Goal: Task Accomplishment & Management: Complete application form

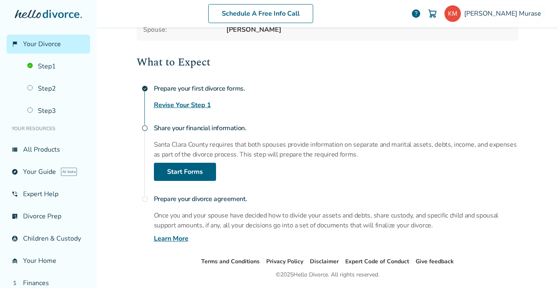
scroll to position [124, 0]
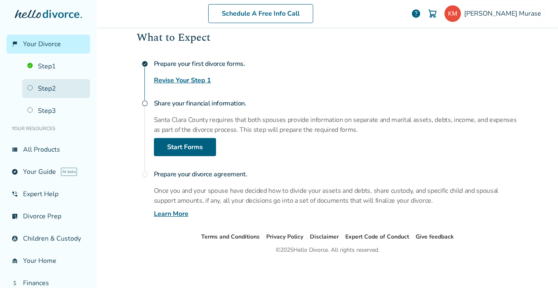
click at [49, 87] on link "Step 2" at bounding box center [56, 88] width 68 height 19
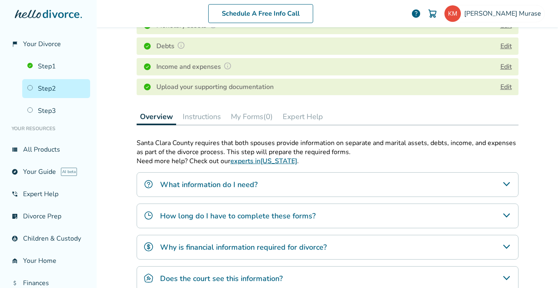
scroll to position [178, 0]
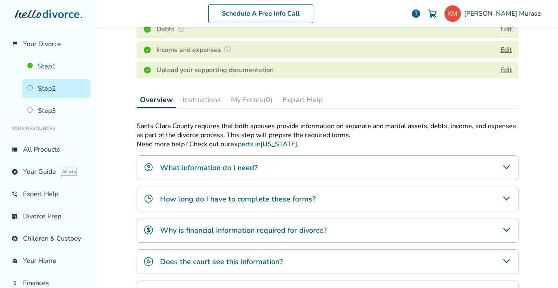
click at [194, 100] on button "Instructions" at bounding box center [202, 99] width 45 height 16
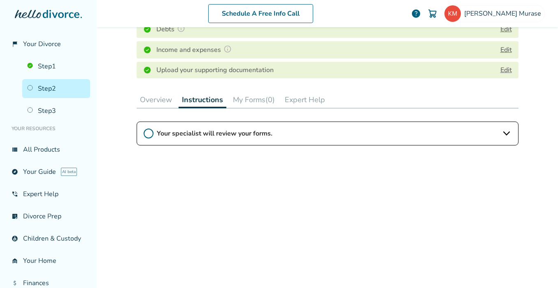
click at [251, 98] on button "My Forms (0)" at bounding box center [254, 99] width 49 height 16
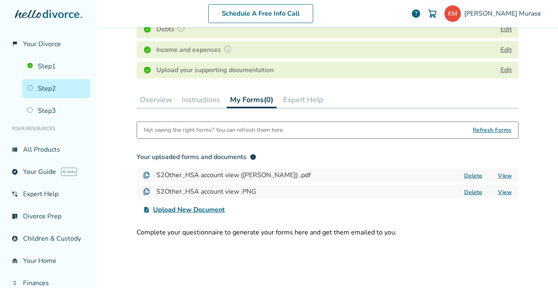
click at [197, 102] on button "Instructions" at bounding box center [201, 99] width 45 height 16
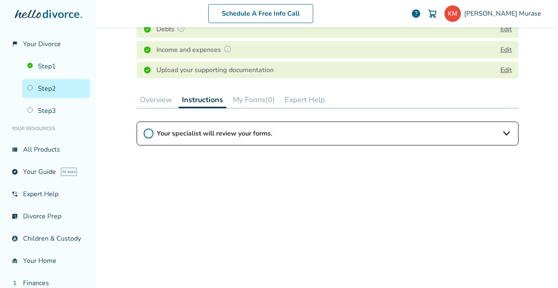
click at [249, 98] on button "My Forms (0)" at bounding box center [254, 99] width 49 height 16
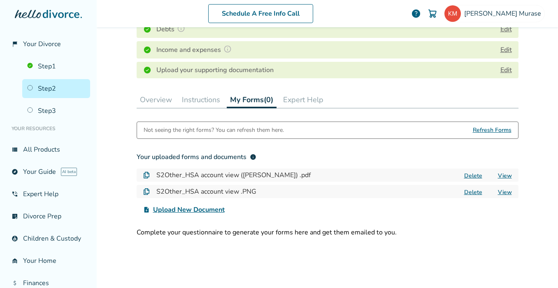
click at [200, 210] on span "Upload New Document" at bounding box center [189, 210] width 72 height 10
click at [0, 0] on input "upload_file Upload New Document" at bounding box center [0, 0] width 0 height 0
click at [502, 174] on link "View" at bounding box center [505, 176] width 14 height 8
click at [504, 192] on link "View" at bounding box center [505, 192] width 14 height 8
click at [465, 191] on button "Delete" at bounding box center [473, 192] width 23 height 9
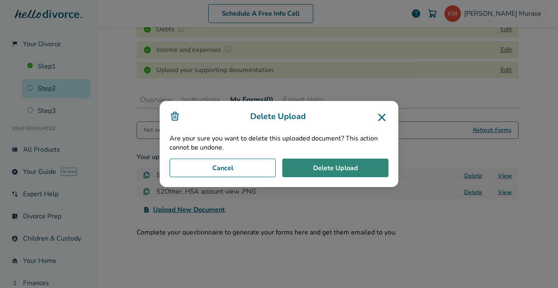
click at [320, 168] on button "Delete Upload" at bounding box center [335, 168] width 106 height 19
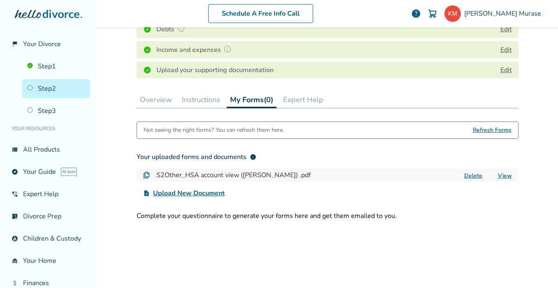
click at [476, 237] on div "Not seeing the right forms? You can refresh them here. Refresh Forms Your uploa…" at bounding box center [328, 213] width 382 height 185
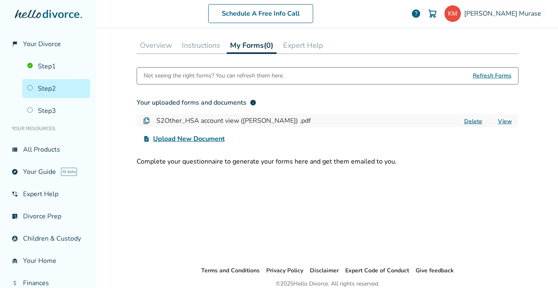
scroll to position [232, 0]
click at [499, 124] on link "View" at bounding box center [505, 121] width 14 height 8
click at [314, 44] on button "Expert Help" at bounding box center [303, 45] width 47 height 16
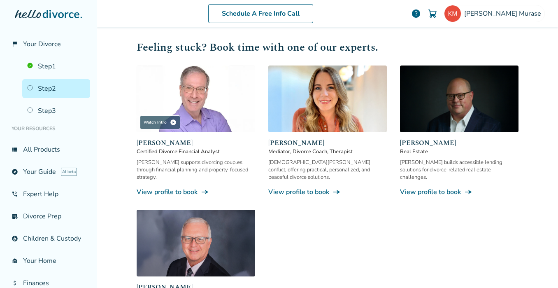
scroll to position [232, 0]
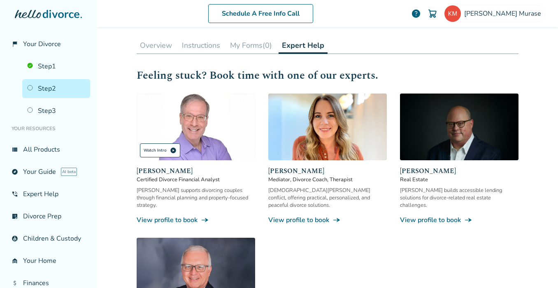
click at [170, 149] on span "play_circle" at bounding box center [173, 150] width 7 height 7
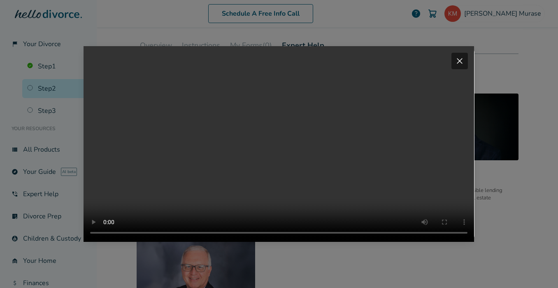
click at [460, 56] on span "close" at bounding box center [460, 61] width 10 height 10
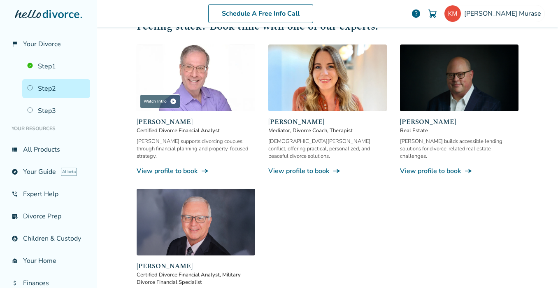
scroll to position [287, 0]
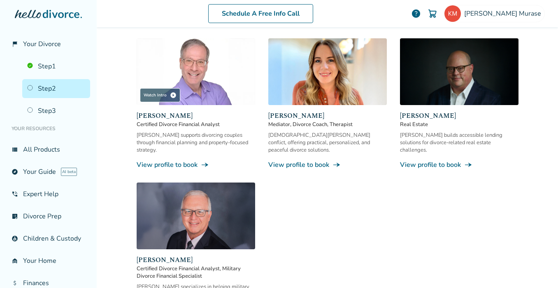
click at [201, 161] on span "line_end_arrow_notch" at bounding box center [205, 165] width 8 height 8
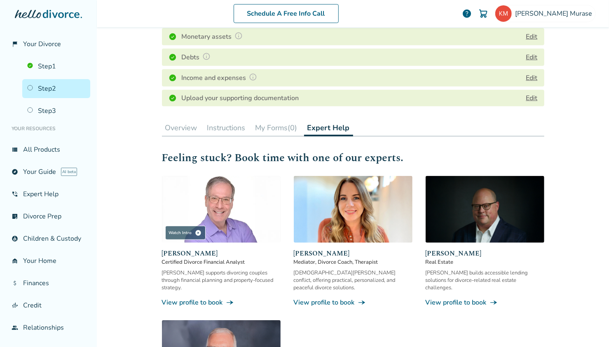
scroll to position [165, 0]
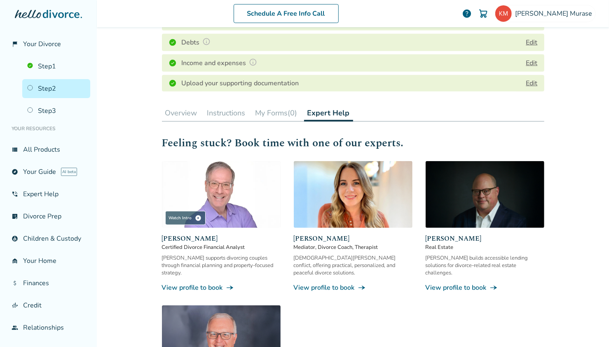
click at [268, 115] on button "My Forms (0)" at bounding box center [276, 113] width 49 height 16
